Goal: Check status: Check status

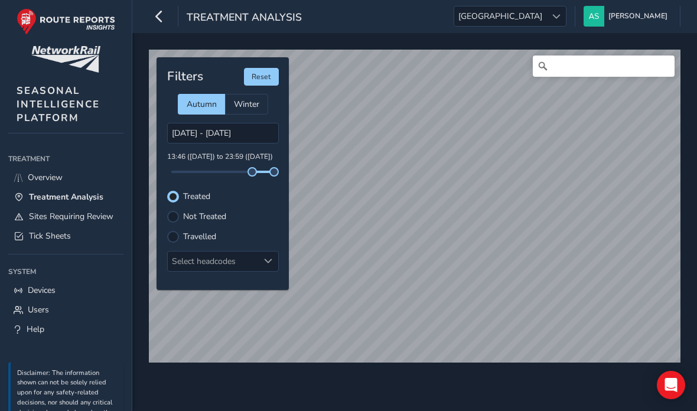
click at [39, 181] on span "Overview" at bounding box center [45, 177] width 35 height 11
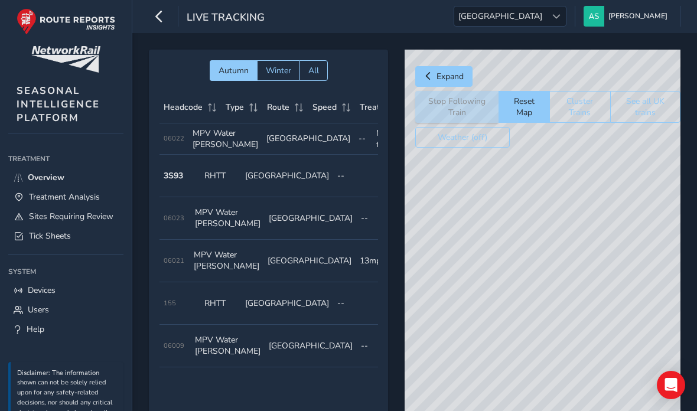
click at [36, 241] on span "Tick Sheets" at bounding box center [50, 236] width 42 height 11
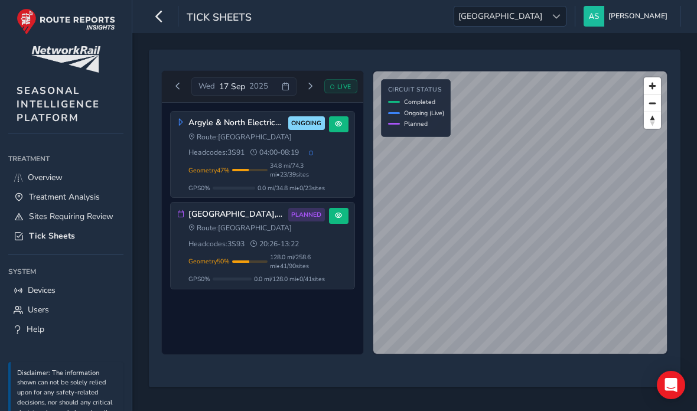
click at [309, 90] on span "Next day" at bounding box center [310, 86] width 7 height 7
click at [275, 164] on span "128.0 mi / 258.6 mi • 41 / 90 sites" at bounding box center [297, 170] width 55 height 18
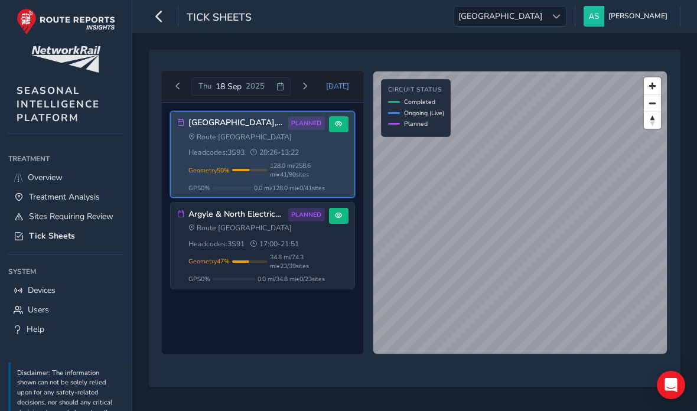
click at [281, 249] on div "Route: Scotland Headcodes: 3S91 17:00 - 21:51" at bounding box center [257, 235] width 137 height 25
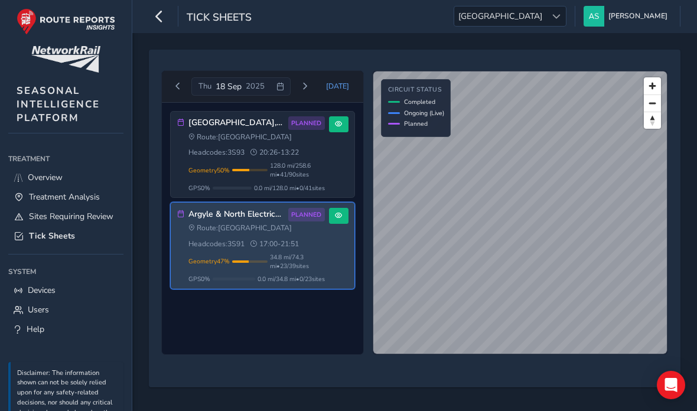
click at [246, 165] on div "Geometry 50 % Incomplete Geometry 49 / 90 sites missing geometry data. Only 128…" at bounding box center [257, 170] width 137 height 18
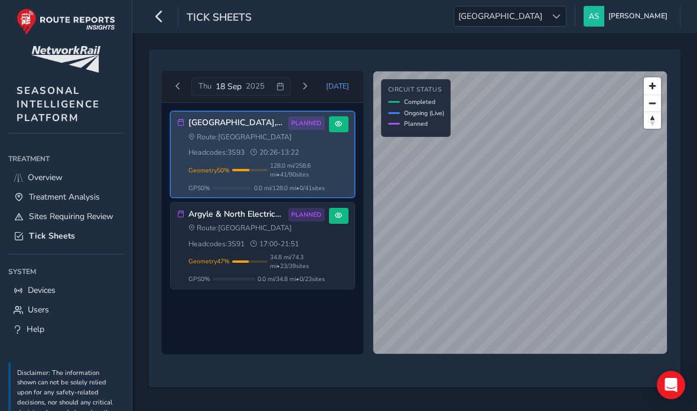
click at [311, 94] on button "Next day" at bounding box center [305, 86] width 20 height 15
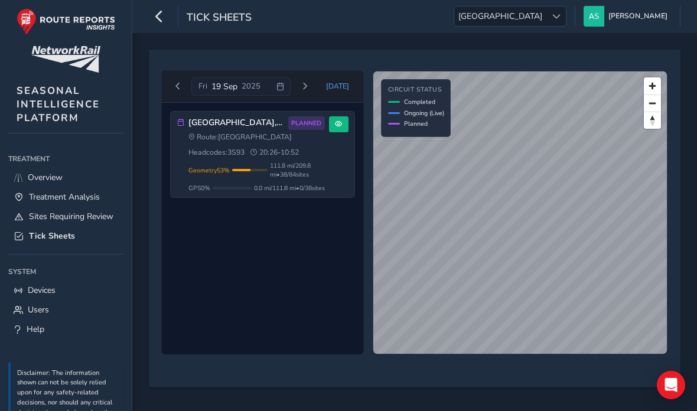
click at [175, 85] on span "Previous day" at bounding box center [177, 86] width 7 height 7
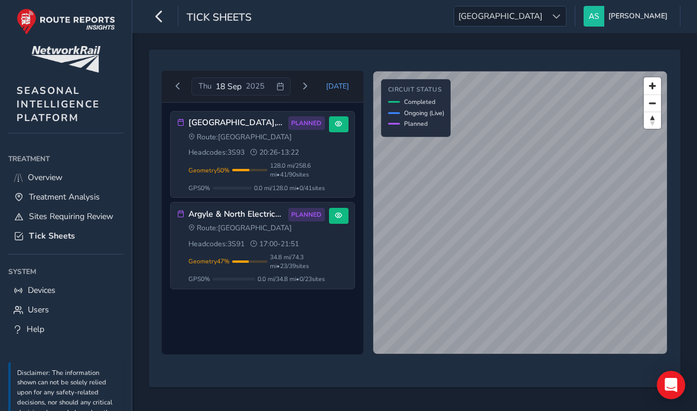
click at [176, 90] on span "Previous day" at bounding box center [177, 86] width 7 height 7
click at [270, 169] on span "34.8 mi / 74.3 mi • 23 / 39 sites" at bounding box center [297, 170] width 55 height 18
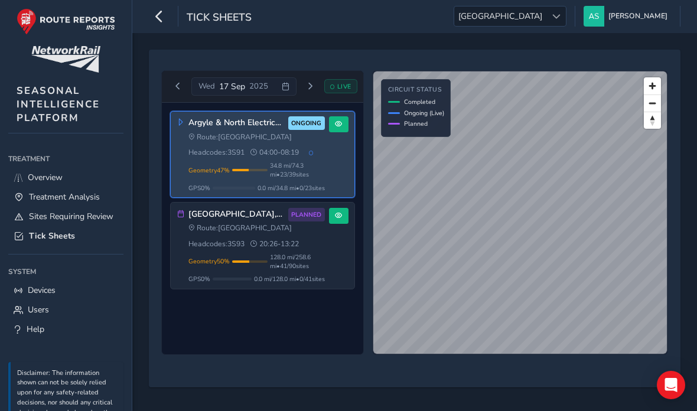
click at [307, 131] on div "Argyle & North Electrics - 3S91 AM ONGOING Route: [GEOGRAPHIC_DATA] Headcodes: …" at bounding box center [257, 154] width 137 height 76
click at [332, 129] on button at bounding box center [339, 124] width 20 height 16
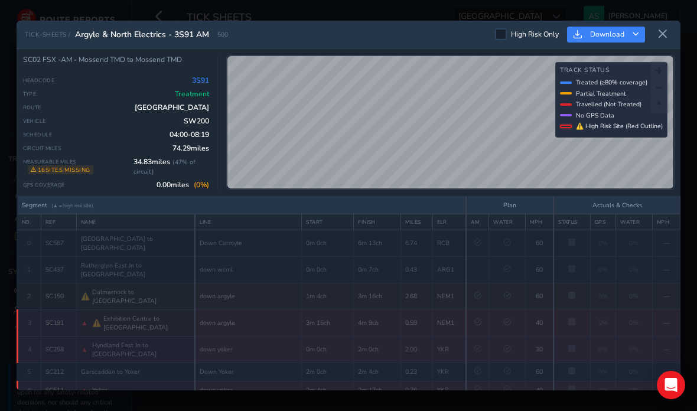
click at [658, 29] on icon at bounding box center [663, 34] width 11 height 11
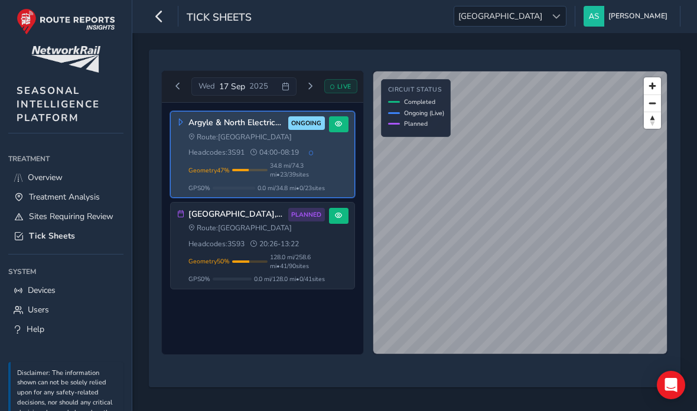
click at [270, 260] on span "128.0 mi / 258.6 mi • 41 / 90 sites" at bounding box center [297, 262] width 55 height 18
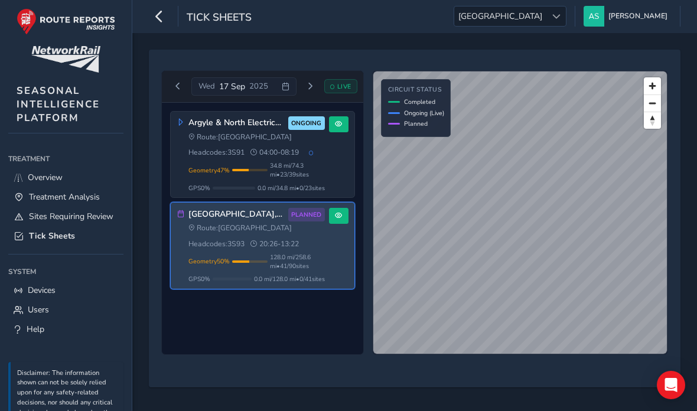
click at [303, 158] on div "Route: Scotland Headcodes: 3S91 04:00 - 08:19" at bounding box center [257, 144] width 137 height 25
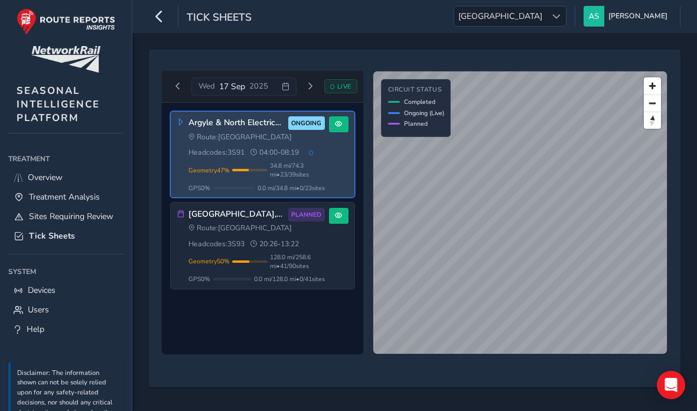
click at [338, 123] on span at bounding box center [338, 124] width 7 height 7
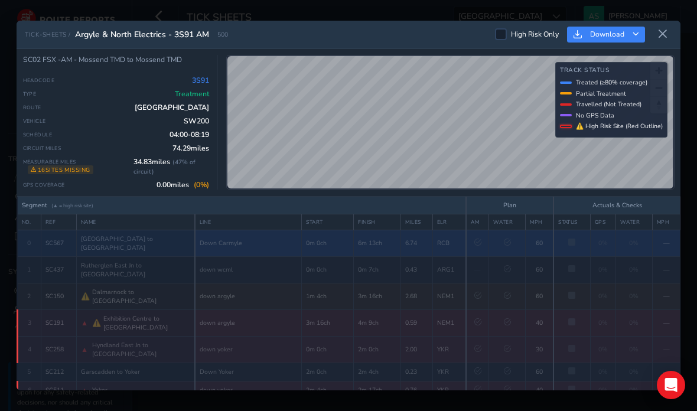
click at [312, 233] on td "0m 0ch" at bounding box center [328, 243] width 52 height 27
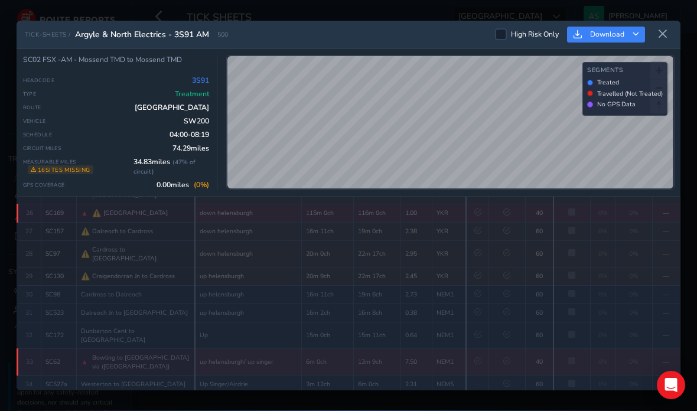
scroll to position [652, 0]
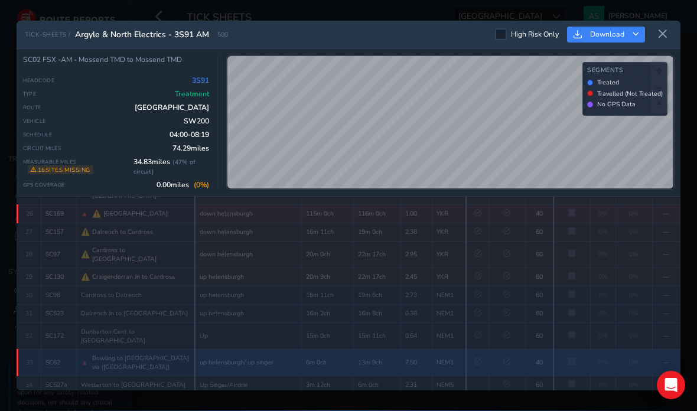
click at [265, 349] on td "up helensburgh/ up singer" at bounding box center [248, 362] width 107 height 27
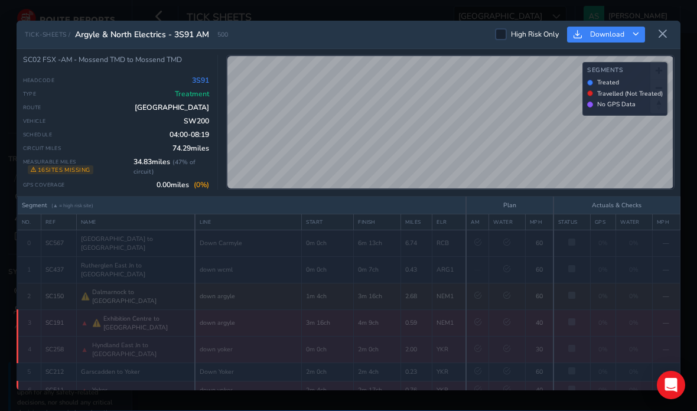
click at [662, 29] on icon at bounding box center [663, 34] width 11 height 11
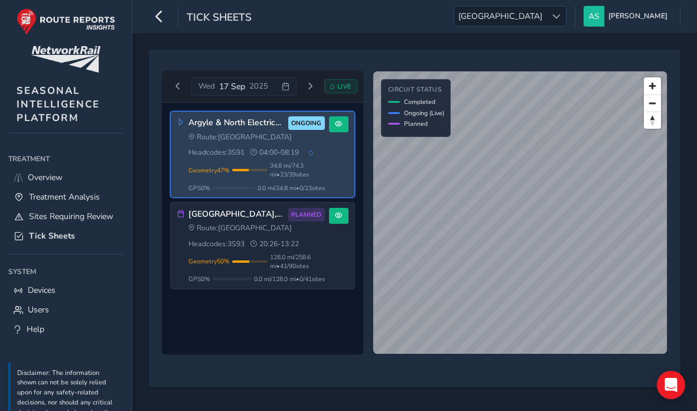
click at [340, 77] on div "[DATE] LIVE" at bounding box center [262, 86] width 189 height 19
click at [336, 79] on div "LIVE" at bounding box center [341, 86] width 33 height 14
click at [342, 82] on span "LIVE" at bounding box center [345, 86] width 14 height 9
click at [171, 112] on div "Argyle & North Electrics - 3S91 AM ONGOING Route: [GEOGRAPHIC_DATA] Headcodes: …" at bounding box center [263, 155] width 184 height 86
click at [180, 119] on icon at bounding box center [180, 122] width 7 height 7
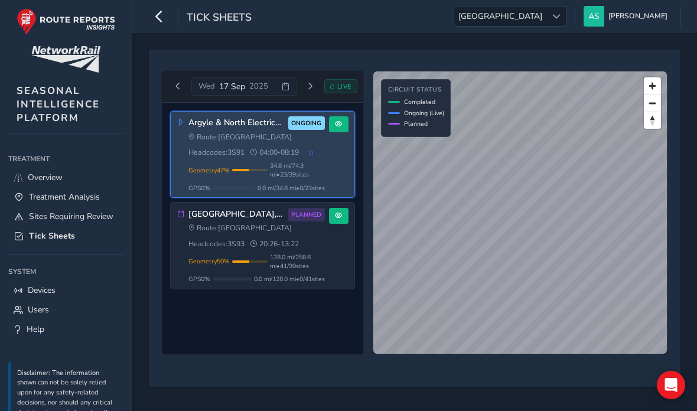
click at [251, 239] on span "20:26 - 13:22" at bounding box center [275, 243] width 48 height 9
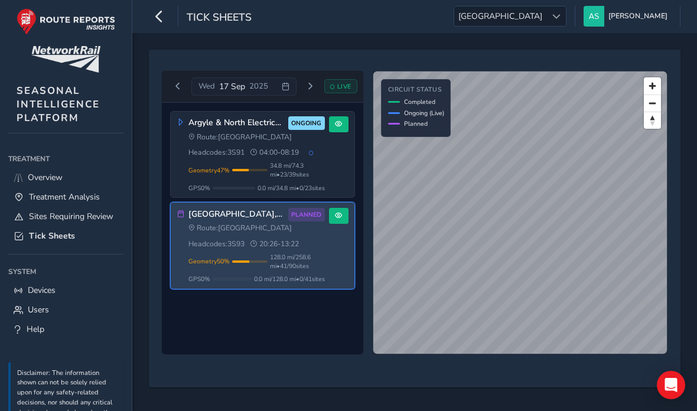
click at [255, 132] on div "Route: Scotland Headcodes: 3S91 04:00 - 08:19" at bounding box center [257, 144] width 137 height 25
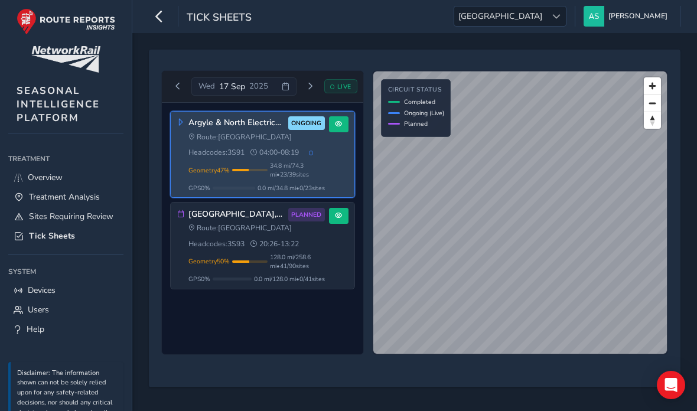
click at [258, 208] on div "[GEOGRAPHIC_DATA], [GEOGRAPHIC_DATA], [GEOGRAPHIC_DATA] 3S93 PLANNED Route: [GE…" at bounding box center [257, 246] width 137 height 76
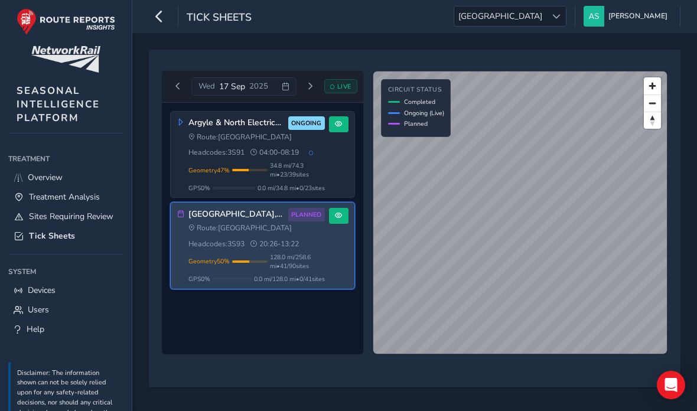
click at [309, 150] on icon at bounding box center [311, 152] width 4 height 4
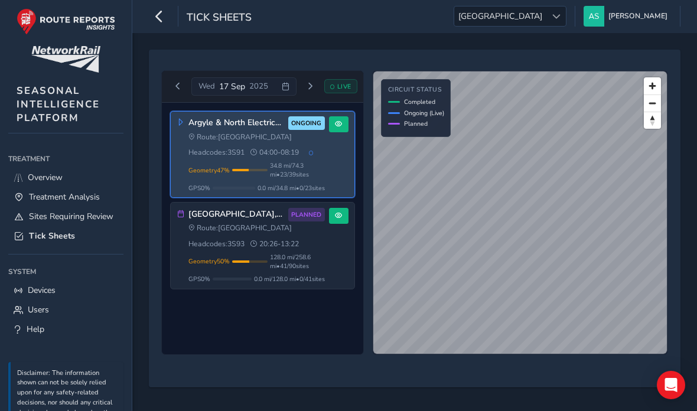
click at [288, 253] on span "128.0 mi / 258.6 mi • 41 / 90 sites" at bounding box center [297, 262] width 55 height 18
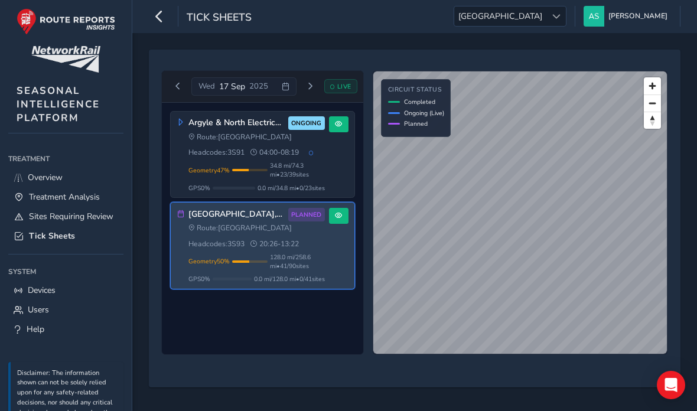
click at [233, 161] on div "Geometry 47 % Incomplete Geometry 16 / 39 sites missing geometry data. Only 34.…" at bounding box center [257, 170] width 137 height 18
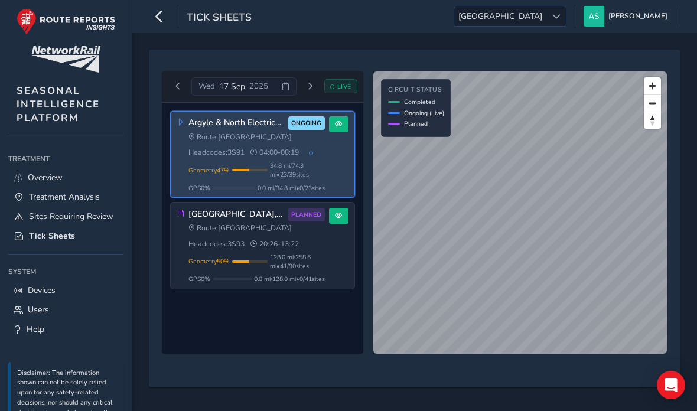
click at [251, 239] on span "20:26 - 13:22" at bounding box center [275, 243] width 48 height 9
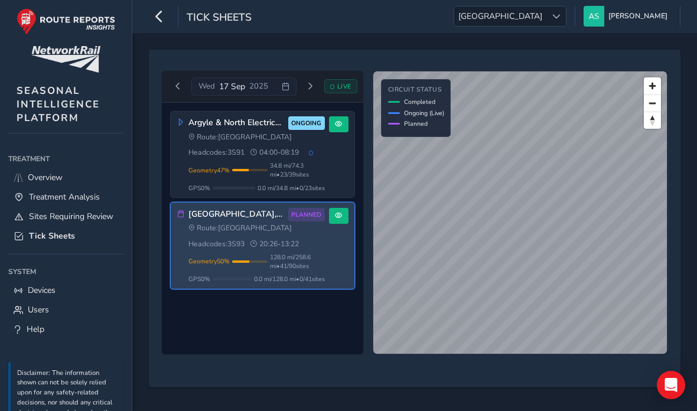
click at [248, 132] on div "Route: Scotland Headcodes: 3S91 04:00 - 08:19" at bounding box center [257, 144] width 137 height 25
